Goal: Check status: Check status

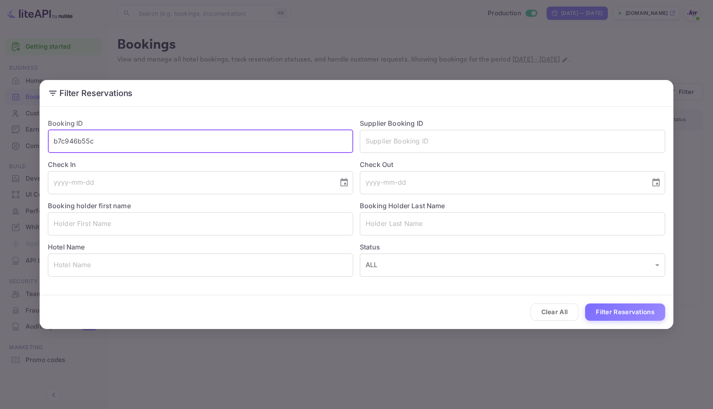
drag, startPoint x: 109, startPoint y: 143, endPoint x: 29, endPoint y: 137, distance: 79.9
click at [29, 137] on div "Filter Reservations Booking ID b7c946b55c ​ Supplier Booking ID ​ Check In ​ Ch…" at bounding box center [356, 204] width 713 height 409
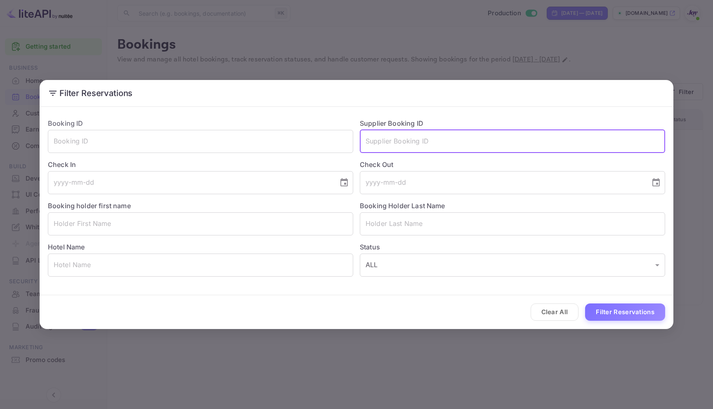
click at [445, 147] on input "text" at bounding box center [512, 141] width 305 height 23
paste input "8793295"
type input "8793295"
click at [628, 308] on button "Filter Reservations" at bounding box center [625, 313] width 80 height 18
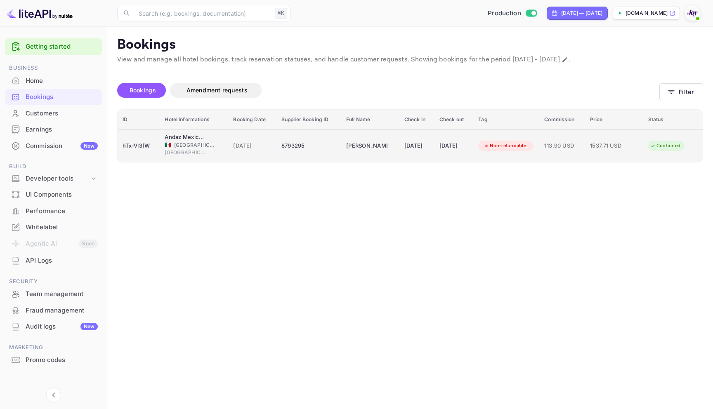
click at [312, 141] on div "8793295" at bounding box center [309, 146] width 55 height 13
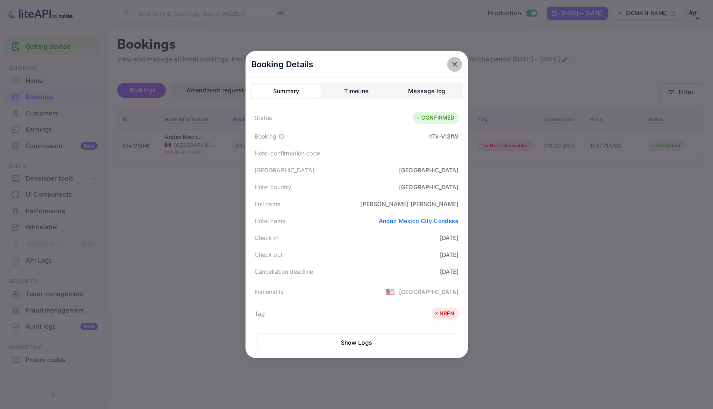
click at [454, 63] on icon "close" at bounding box center [455, 64] width 8 height 8
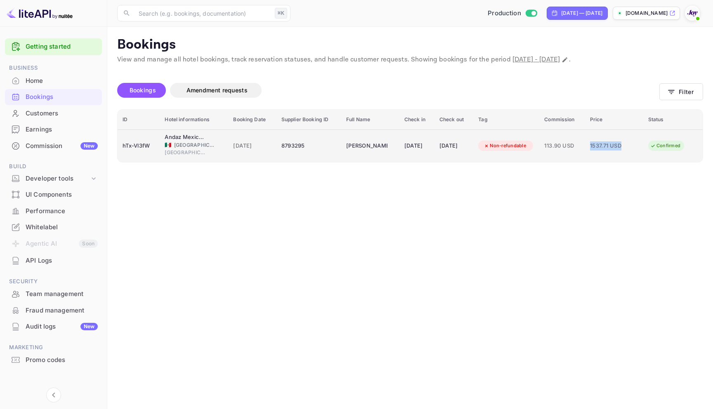
drag, startPoint x: 594, startPoint y: 146, endPoint x: 632, endPoint y: 149, distance: 38.1
click at [632, 149] on td "1537.71 USD" at bounding box center [614, 146] width 58 height 33
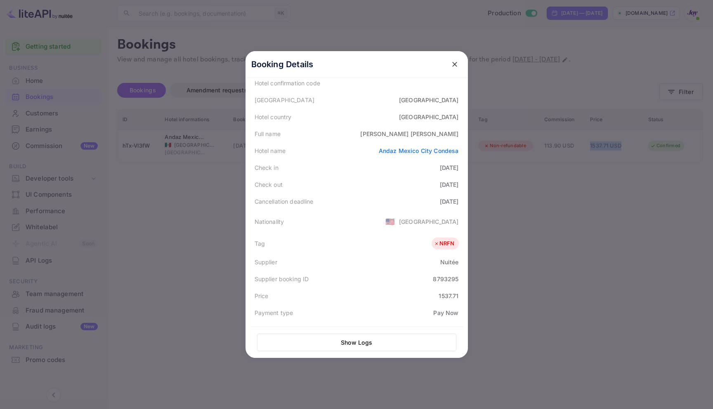
scroll to position [163, 0]
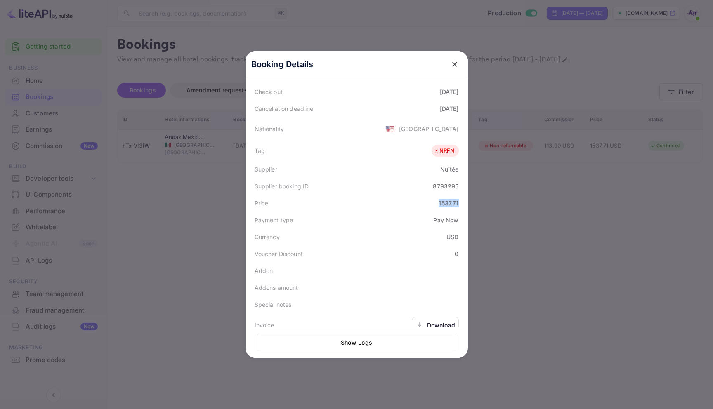
drag, startPoint x: 435, startPoint y: 205, endPoint x: 470, endPoint y: 208, distance: 35.2
click at [468, 208] on div "Booking Details Summary Timeline Message log Status CONFIRMED Booking ID hTx-Vl…" at bounding box center [357, 204] width 222 height 307
copy div "1537.71"
click at [330, 23] on div "Booking Details Summary Timeline Message log Status CONFIRMED Booking ID hTx-Vl…" at bounding box center [356, 204] width 249 height 409
